Goal: Task Accomplishment & Management: Manage account settings

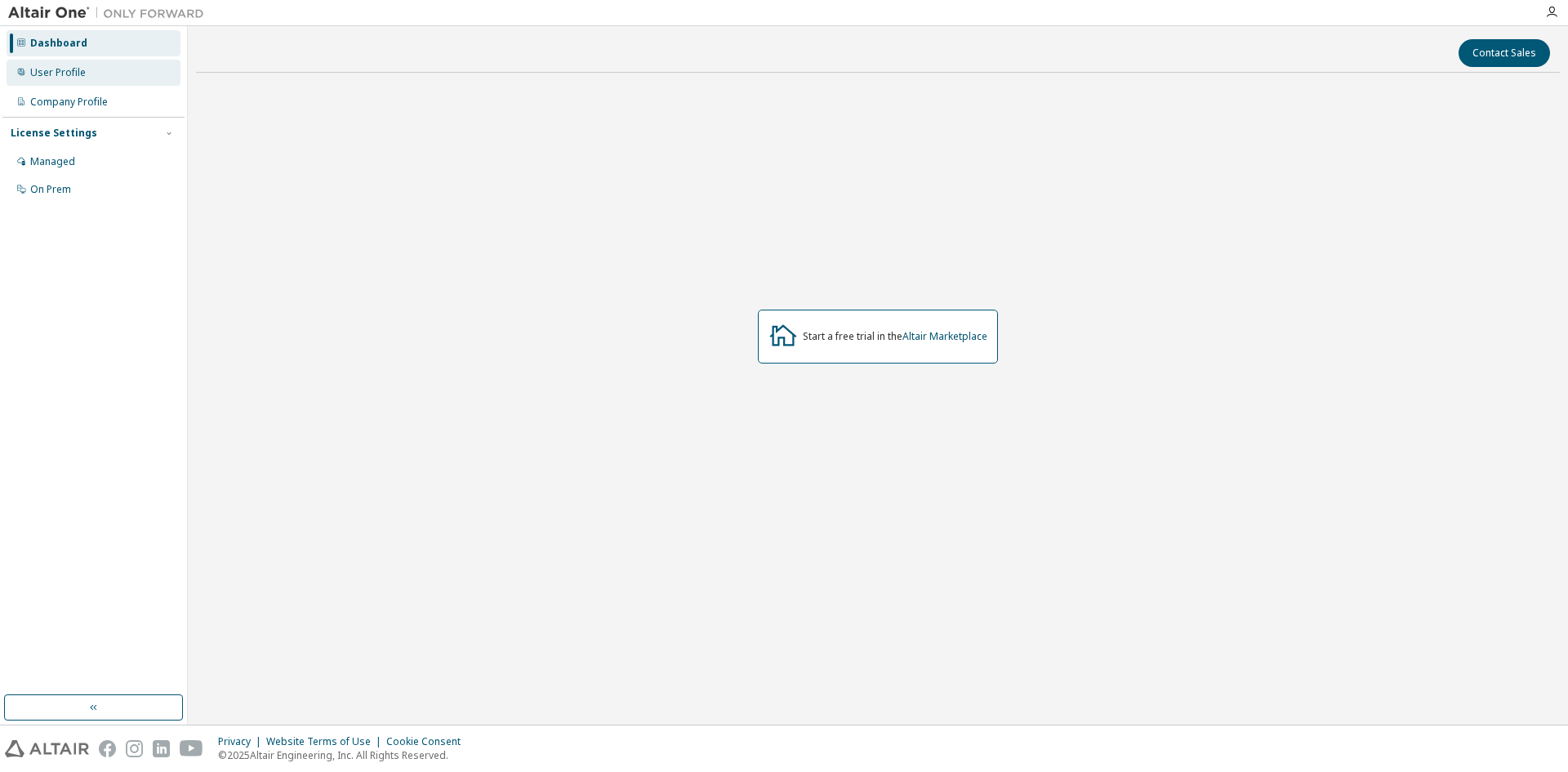
click at [105, 74] on div "User Profile" at bounding box center [93, 73] width 174 height 26
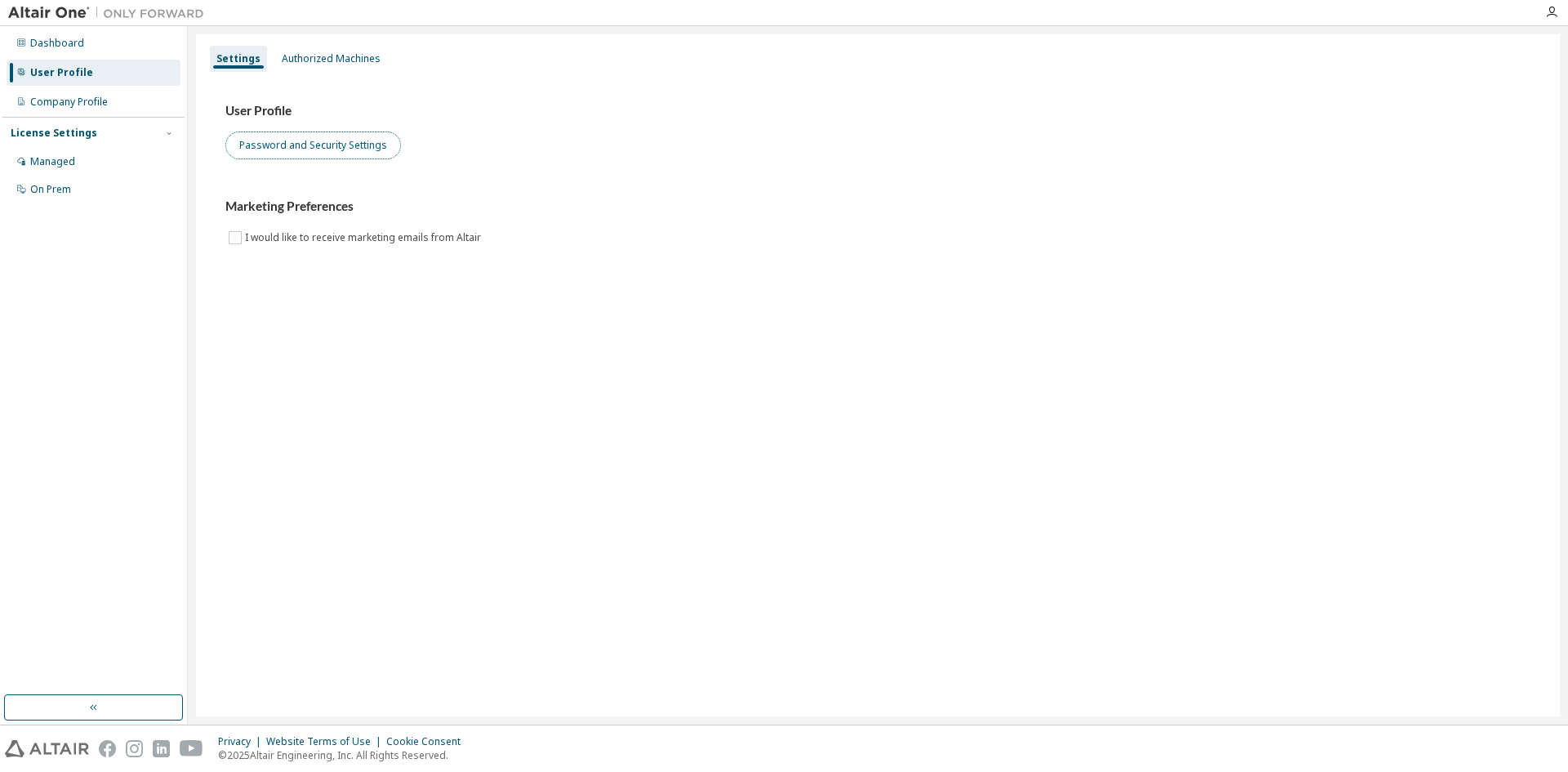
click at [292, 140] on button "Password and Security Settings" at bounding box center [313, 145] width 175 height 28
